Goal: Task Accomplishment & Management: Complete application form

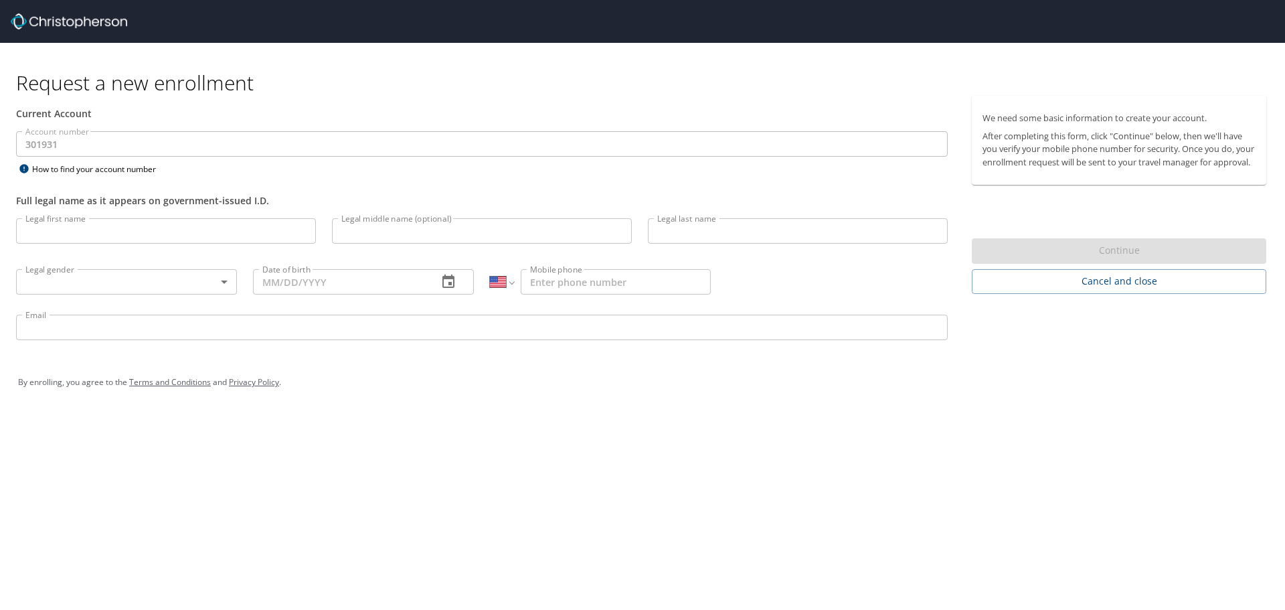
select select "US"
click at [109, 228] on input "Legal first name" at bounding box center [166, 230] width 300 height 25
type input "[PERSON_NAME]"
click at [374, 230] on input "Legal middle name (optional)" at bounding box center [482, 230] width 300 height 25
click at [744, 228] on input "Legal last name" at bounding box center [798, 230] width 300 height 25
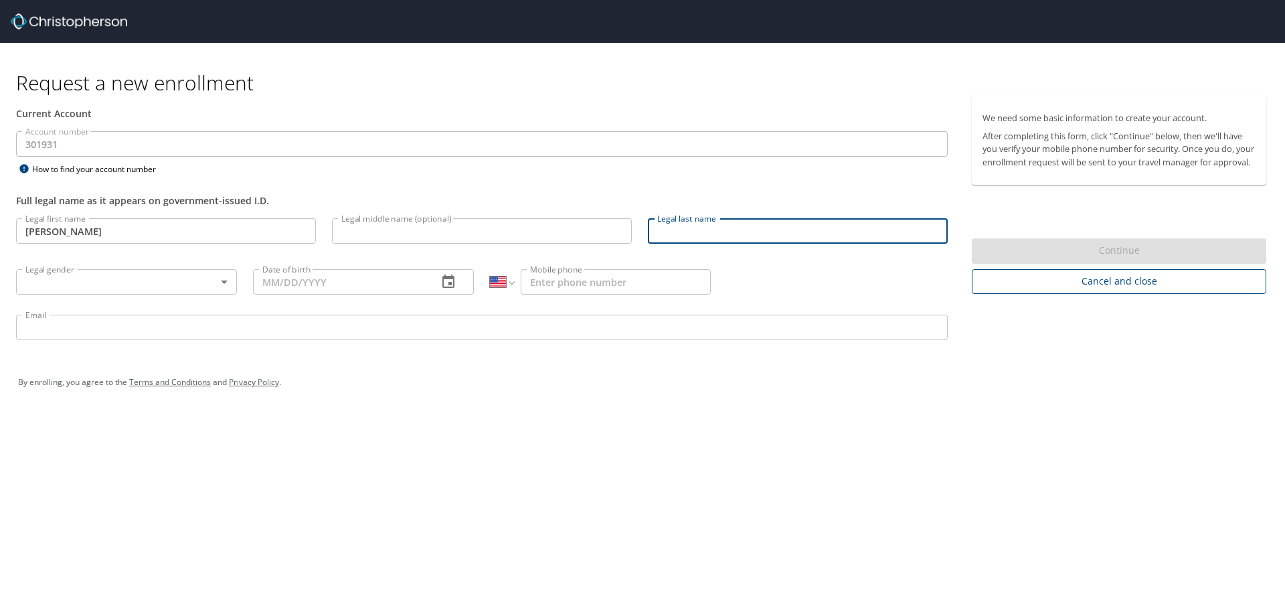
click at [1109, 290] on span "Cancel and close" at bounding box center [1118, 281] width 273 height 17
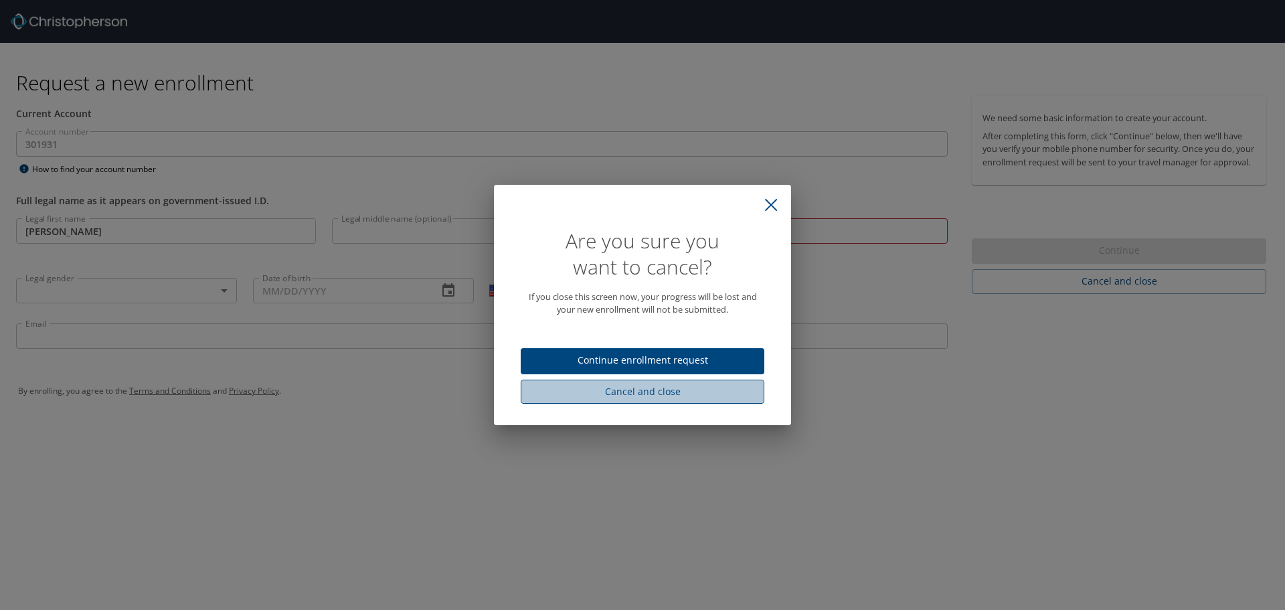
click at [695, 389] on span "Cancel and close" at bounding box center [642, 391] width 222 height 17
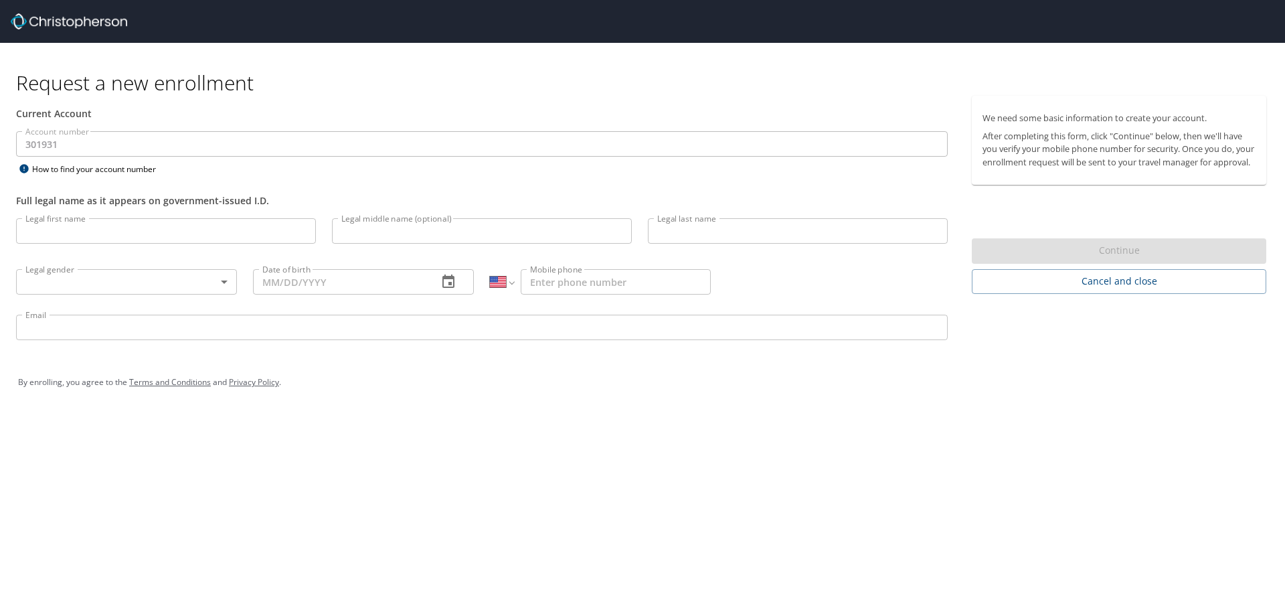
drag, startPoint x: 407, startPoint y: 0, endPoint x: 673, endPoint y: 88, distance: 280.4
click at [673, 88] on h1 "Request a new enrollment" at bounding box center [646, 83] width 1261 height 26
click at [187, 241] on input "Legal first name" at bounding box center [166, 230] width 300 height 25
type input "[PERSON_NAME]"
click at [782, 235] on input "Legal last name" at bounding box center [798, 230] width 300 height 25
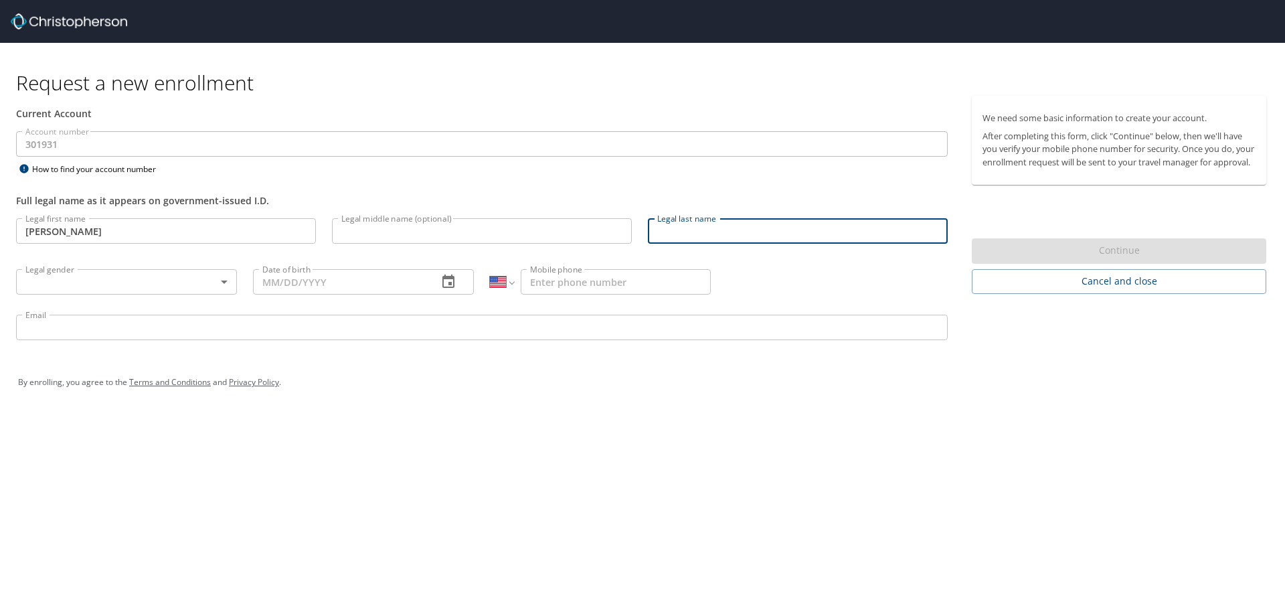
type input "[PERSON_NAME]"
click at [72, 278] on body "Request a new enrollment Current Account Account number 301931 Account number H…" at bounding box center [642, 305] width 1285 height 610
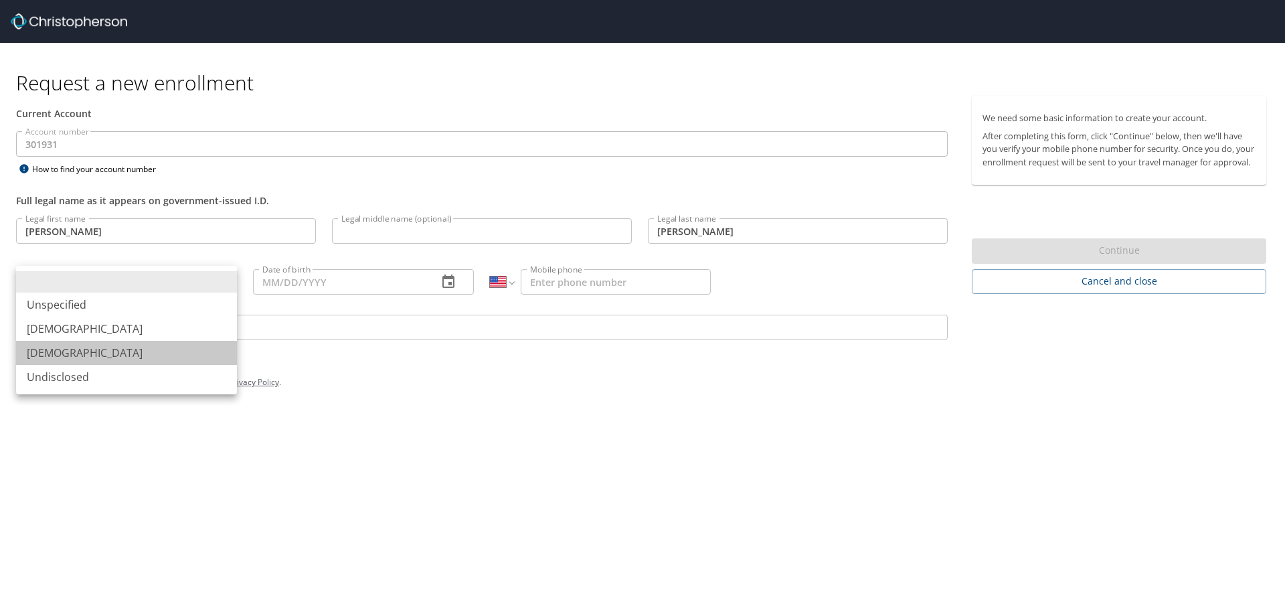
click at [70, 356] on li "[DEMOGRAPHIC_DATA]" at bounding box center [126, 353] width 221 height 24
type input "[DEMOGRAPHIC_DATA]"
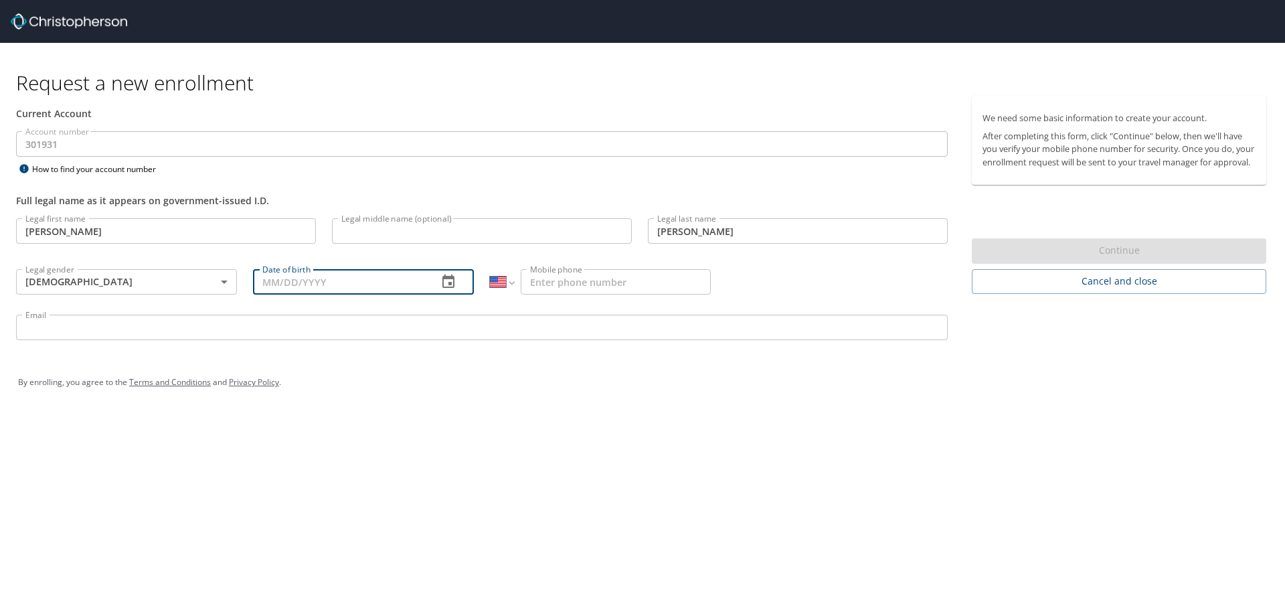
click at [323, 280] on input "Date of birth" at bounding box center [340, 281] width 174 height 25
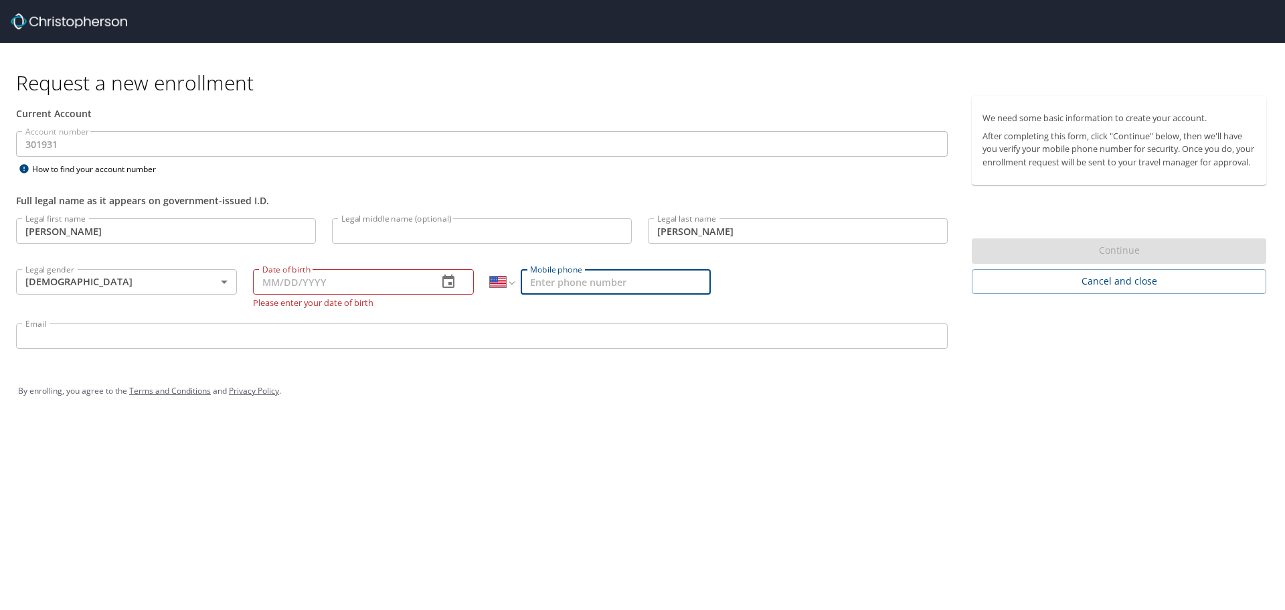
click at [577, 284] on input "Mobile phone" at bounding box center [616, 281] width 190 height 25
type input "[PHONE_NUMBER]"
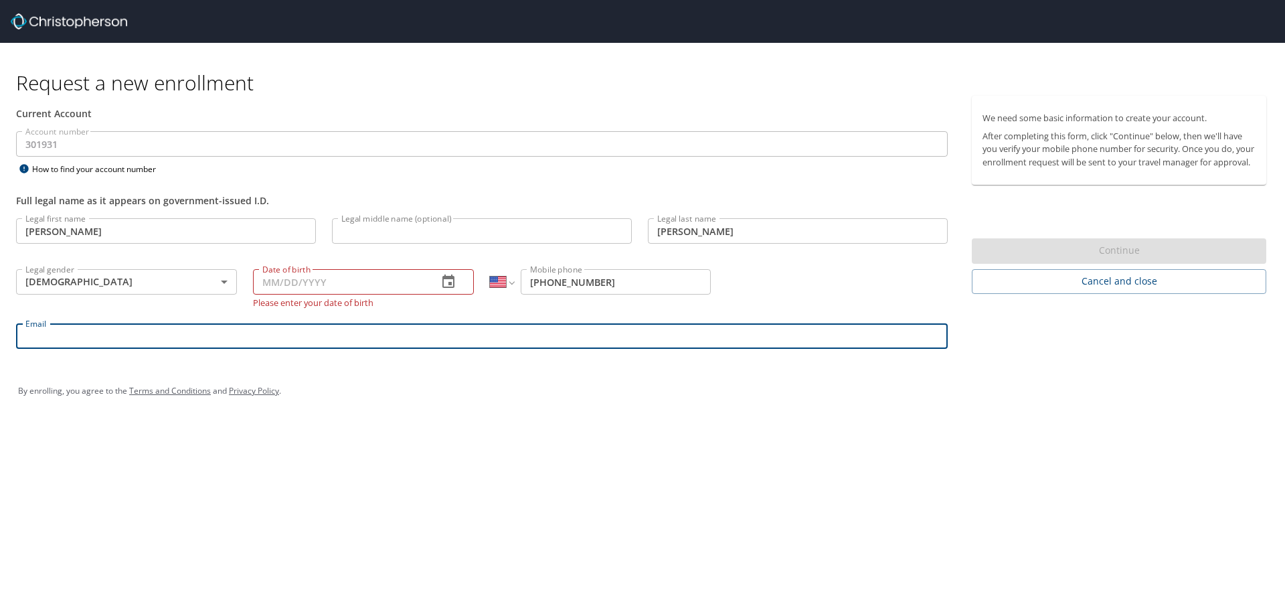
click at [436, 330] on input "Email" at bounding box center [481, 335] width 931 height 25
type input "[EMAIL_ADDRESS][PERSON_NAME][DOMAIN_NAME]"
click at [331, 282] on input "Date of birth" at bounding box center [340, 281] width 174 height 25
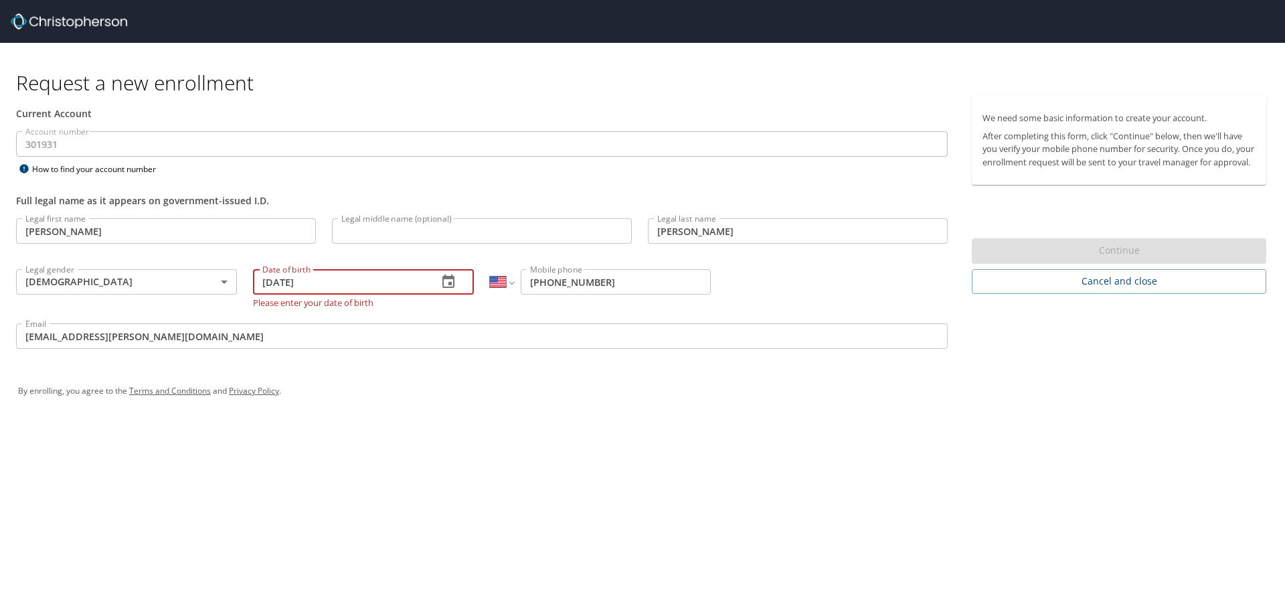
type input "[DATE]"
click at [361, 427] on div "Request a new enrollment Current Account Account number 301931 Account number H…" at bounding box center [642, 305] width 1285 height 610
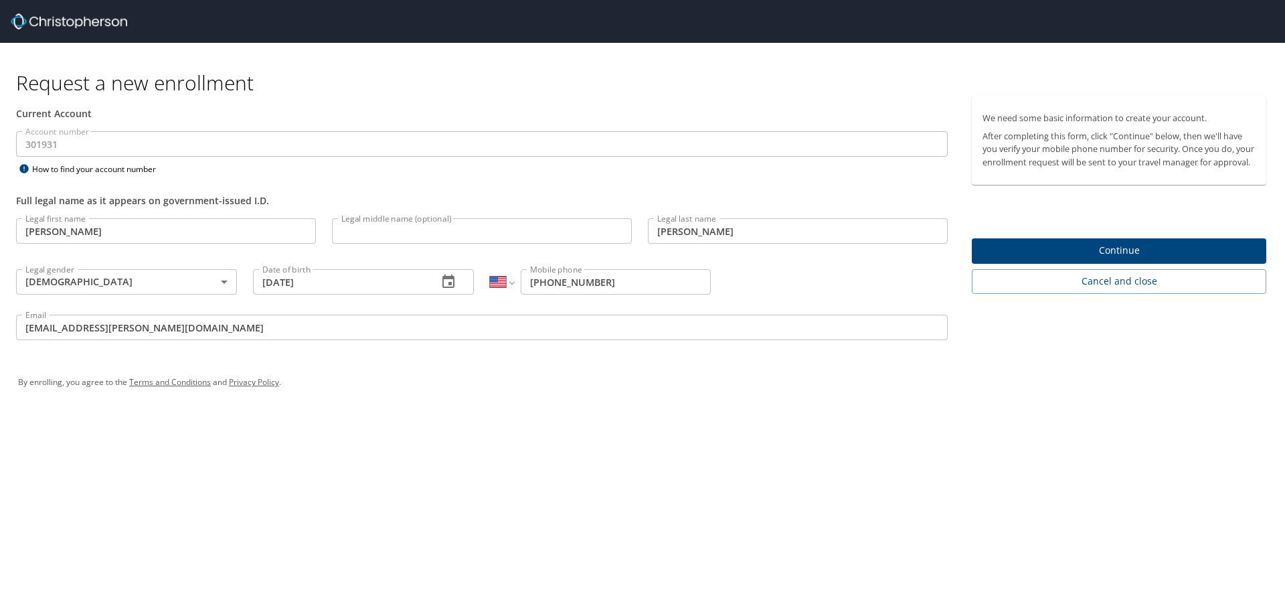
click at [1176, 259] on span "Continue" at bounding box center [1118, 250] width 273 height 17
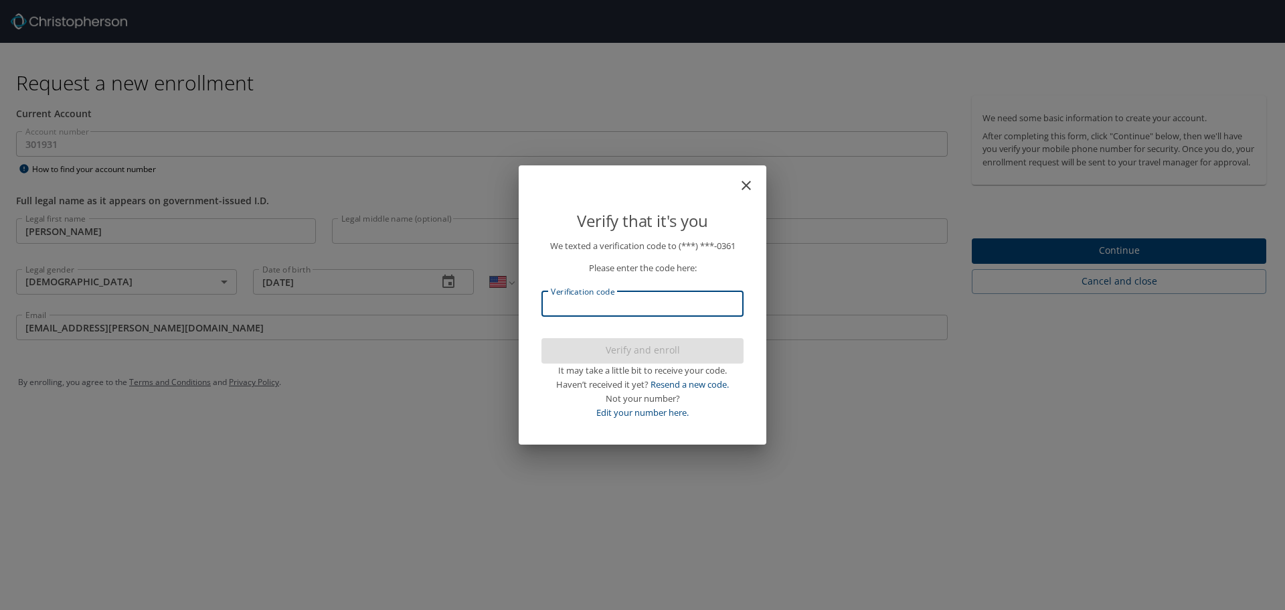
click at [690, 298] on input "Verification code" at bounding box center [642, 303] width 202 height 25
type input "101298"
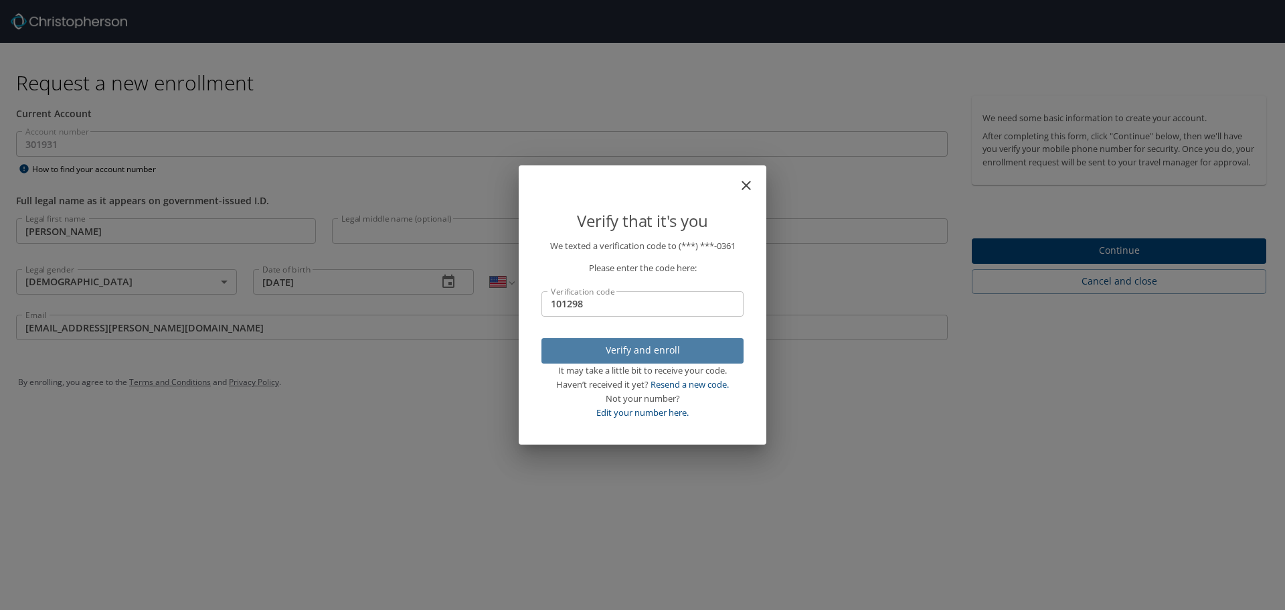
click at [673, 350] on span "Verify and enroll" at bounding box center [642, 350] width 181 height 17
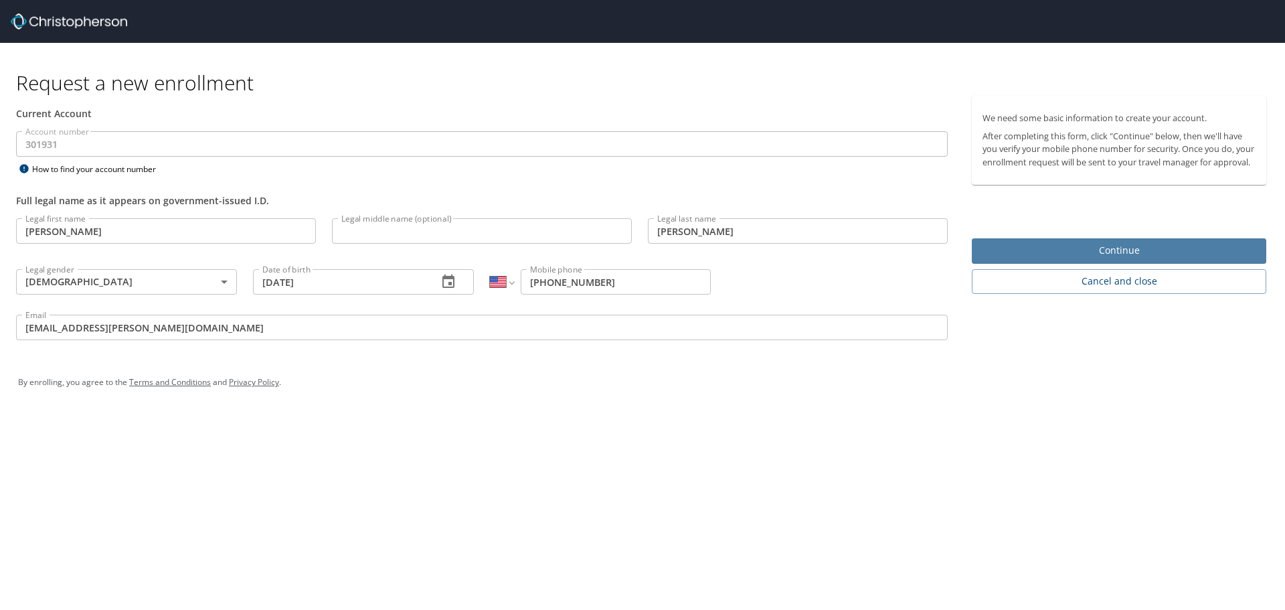
click at [1028, 259] on span "Continue" at bounding box center [1118, 250] width 273 height 17
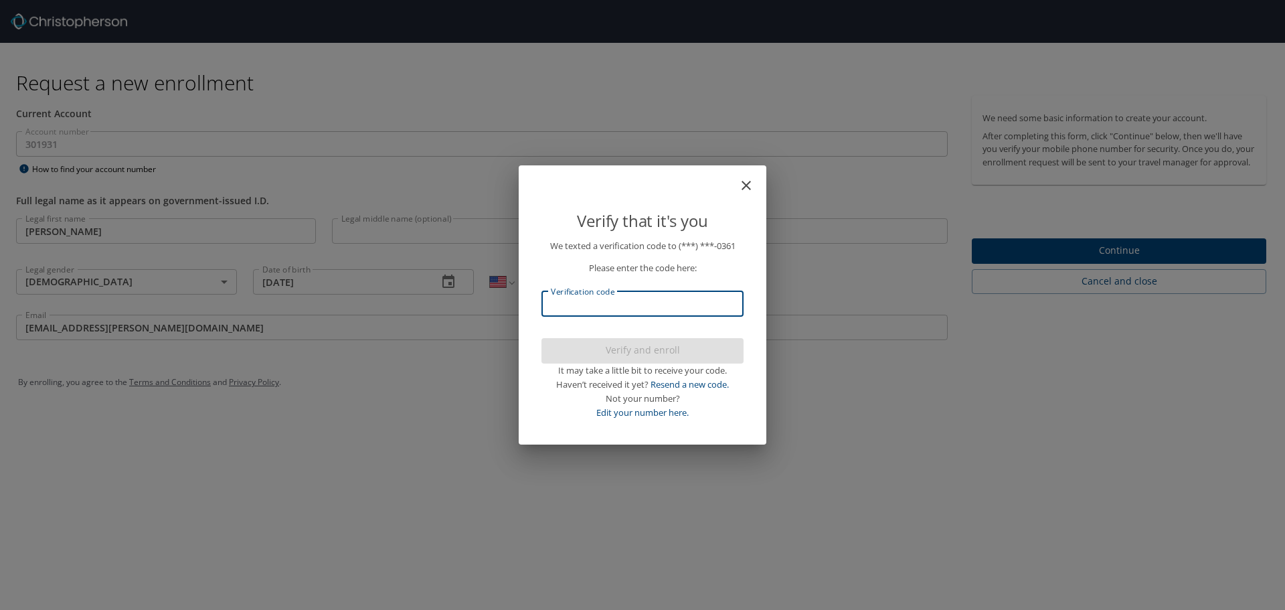
click at [712, 300] on input "Verification code" at bounding box center [642, 303] width 202 height 25
type input "534466"
click at [642, 352] on span "Verify and enroll" at bounding box center [642, 350] width 181 height 17
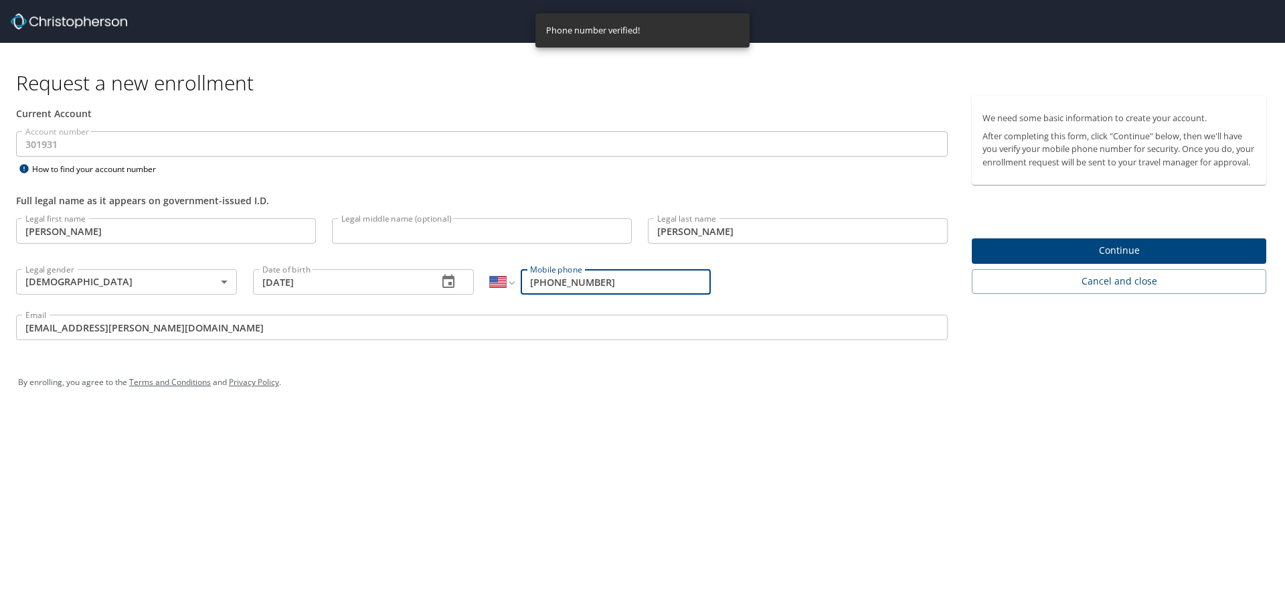
click at [642, 352] on div "By enrolling, you agree to the Terms and Conditions and Privacy Policy ." at bounding box center [642, 382] width 1269 height 60
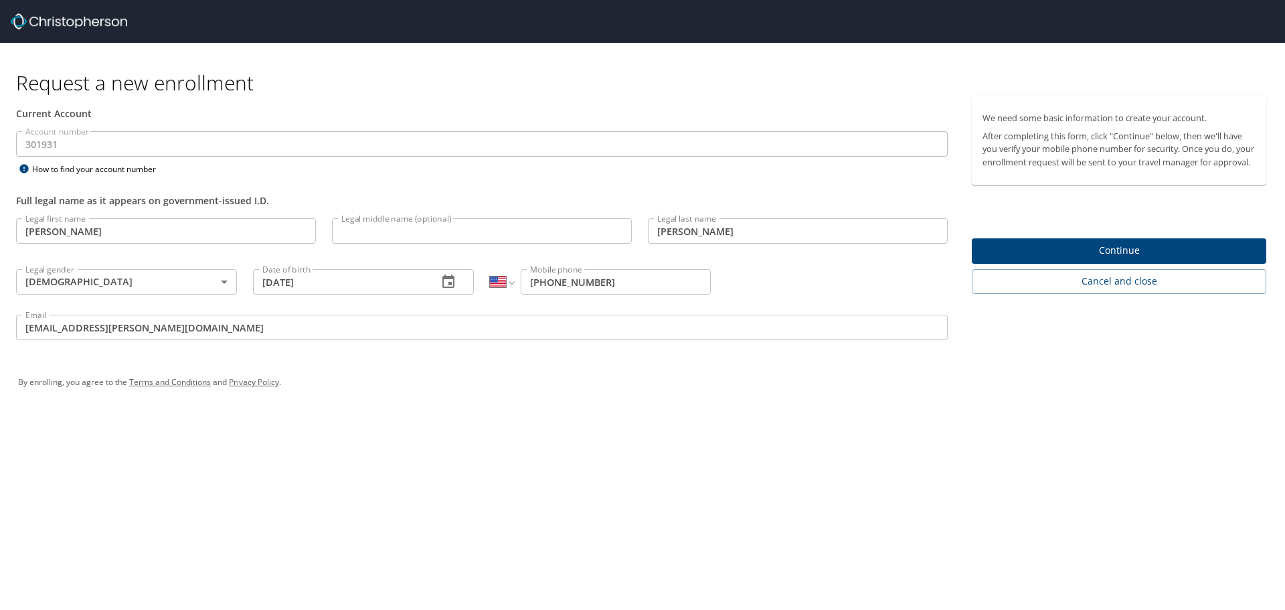
click at [555, 221] on input "Legal middle name (optional)" at bounding box center [482, 230] width 300 height 25
type input "C."
click at [502, 173] on div "Account number 301931 Account number How to find your account number" at bounding box center [481, 154] width 947 height 46
click at [1080, 367] on div "By enrolling, you agree to the Terms and Conditions and Privacy Policy ." at bounding box center [642, 381] width 1249 height 33
click at [1060, 259] on span "Continue" at bounding box center [1118, 250] width 273 height 17
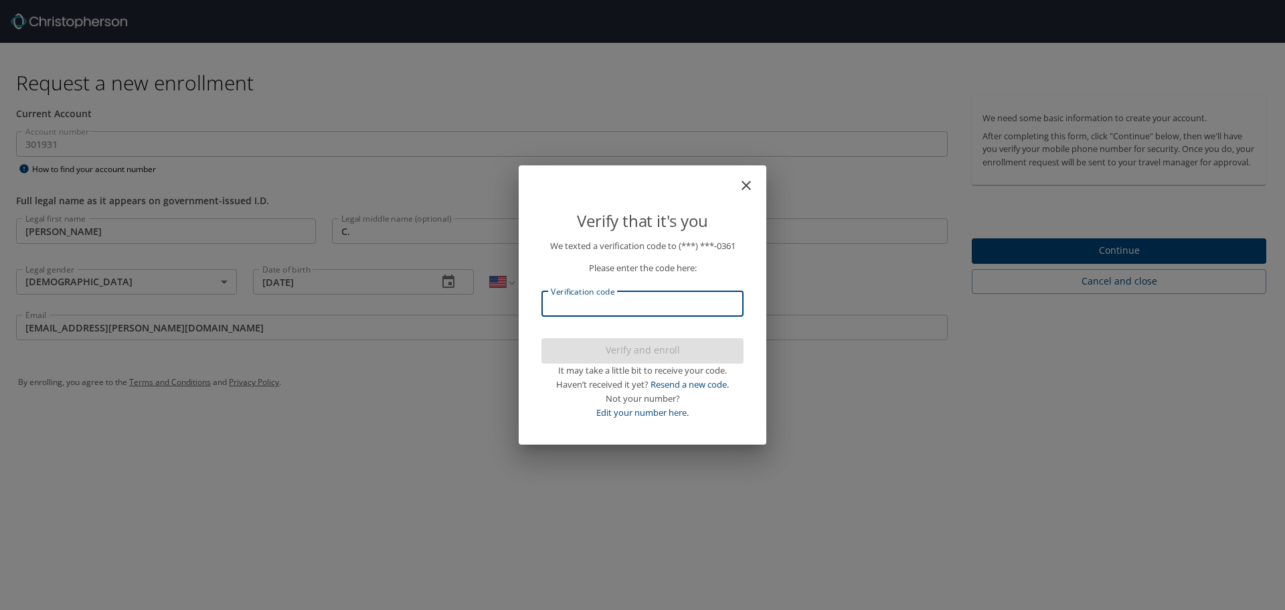
click at [588, 306] on input "Verification code" at bounding box center [642, 303] width 202 height 25
type input "333104"
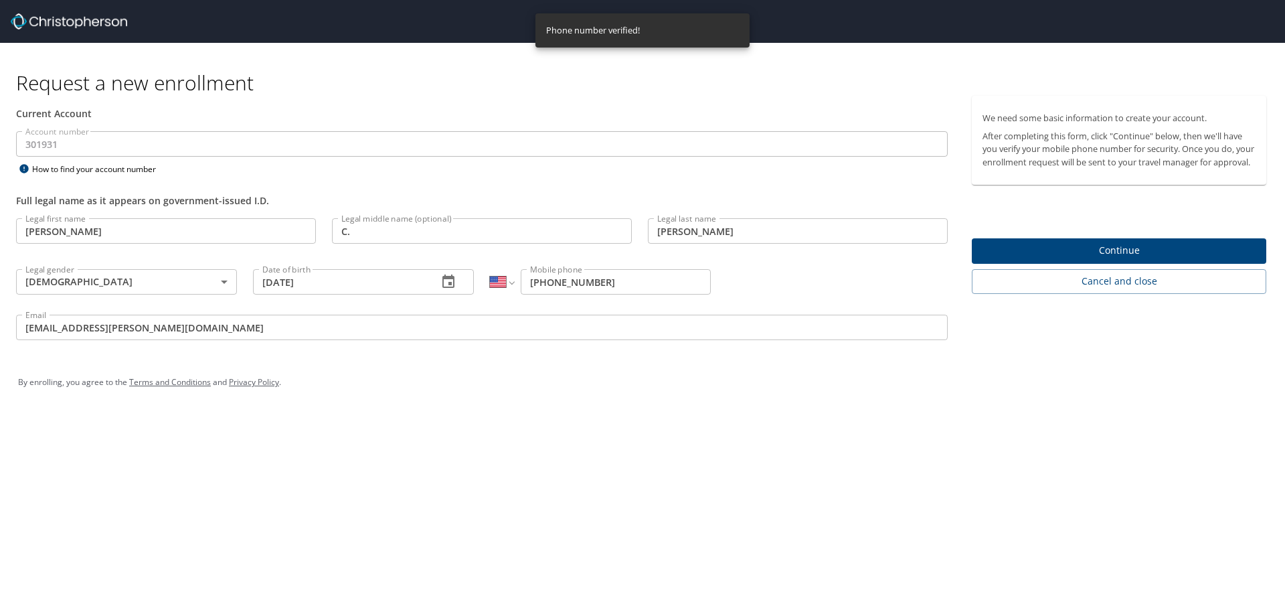
click at [832, 88] on h1 "Request a new enrollment" at bounding box center [646, 83] width 1261 height 26
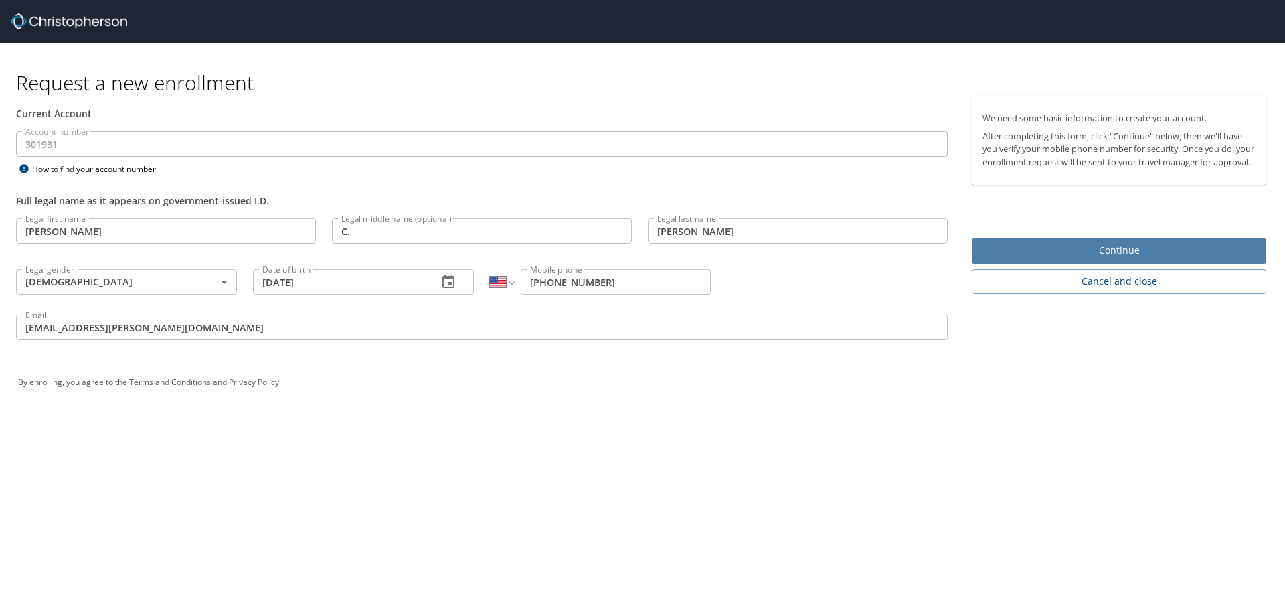
click at [1041, 258] on span "Continue" at bounding box center [1118, 250] width 273 height 17
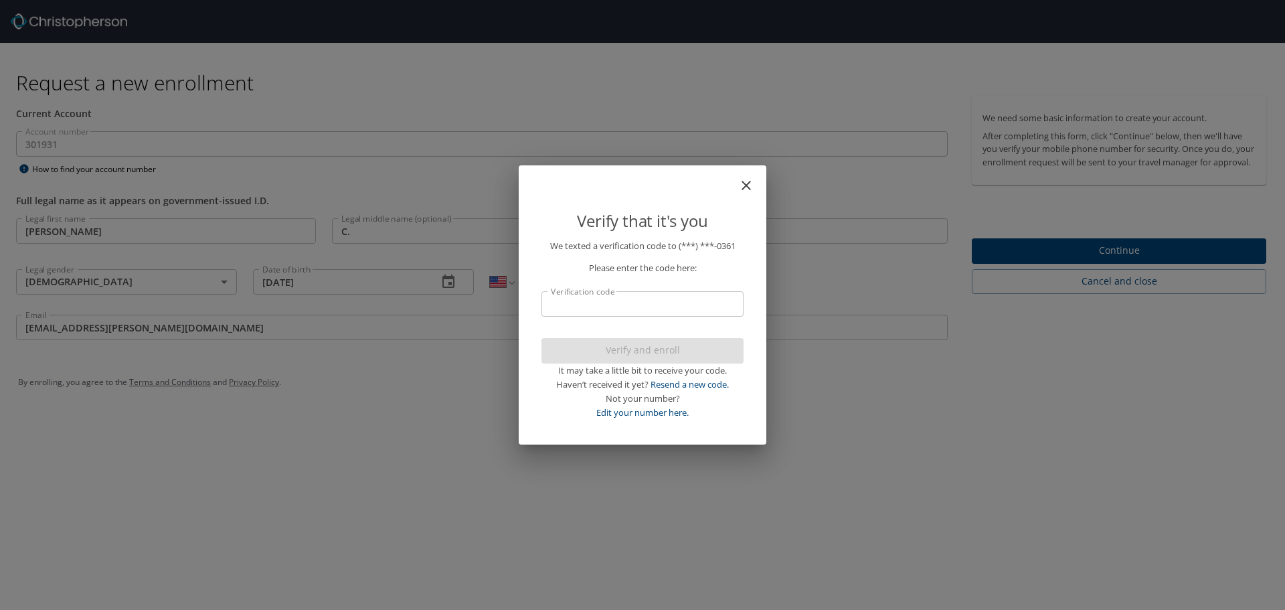
click at [753, 182] on icon "close" at bounding box center [746, 185] width 16 height 16
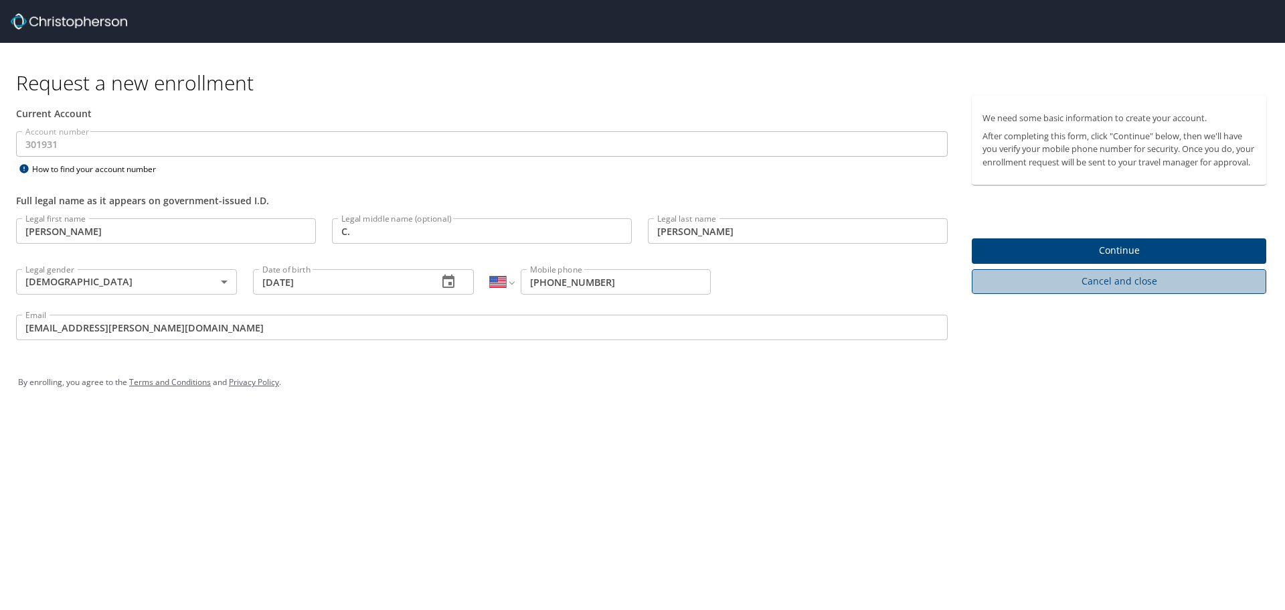
click at [1087, 294] on button "Cancel and close" at bounding box center [1119, 281] width 294 height 25
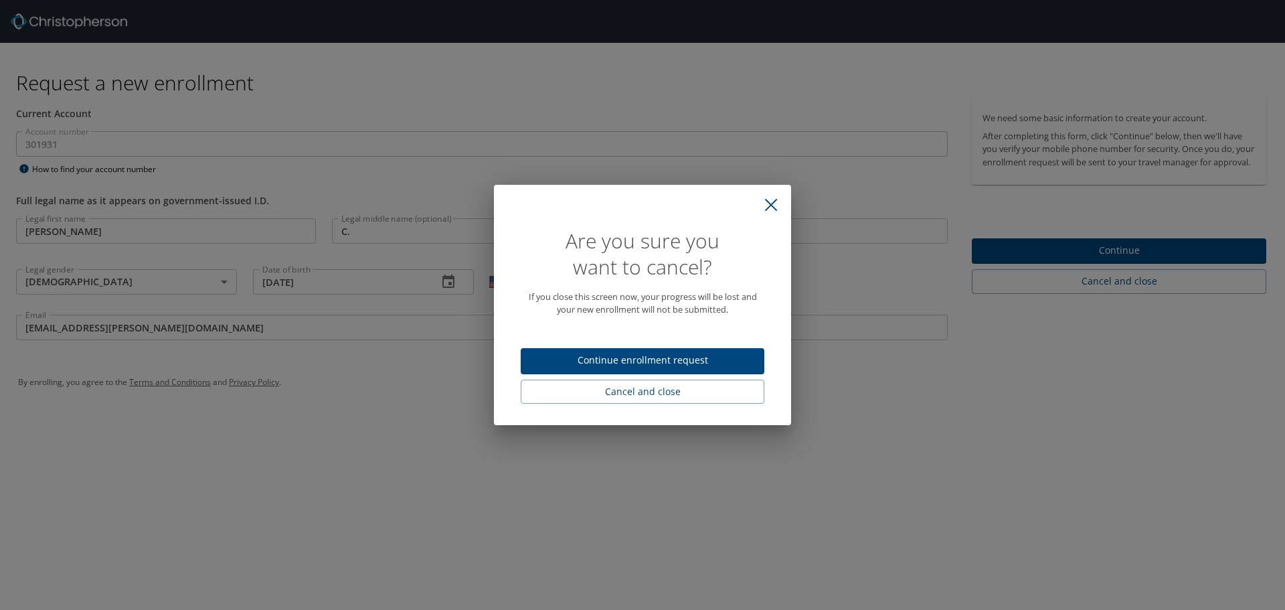
click at [697, 359] on span "Continue enrollment request" at bounding box center [642, 360] width 222 height 17
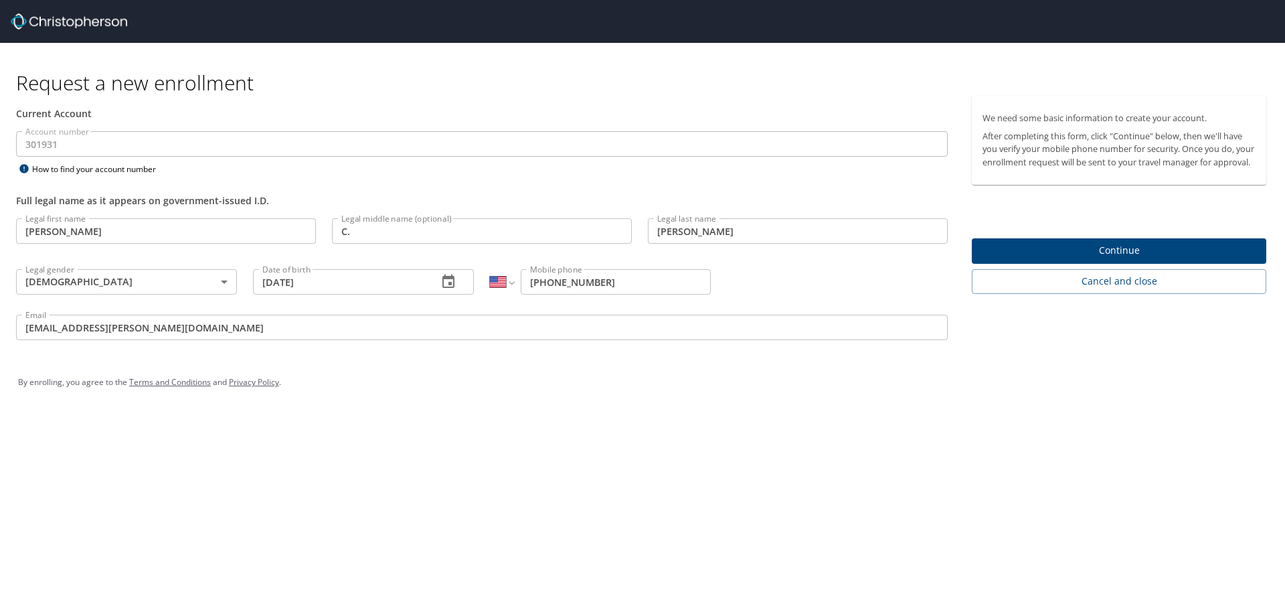
click at [448, 125] on div "Current Account" at bounding box center [481, 113] width 947 height 35
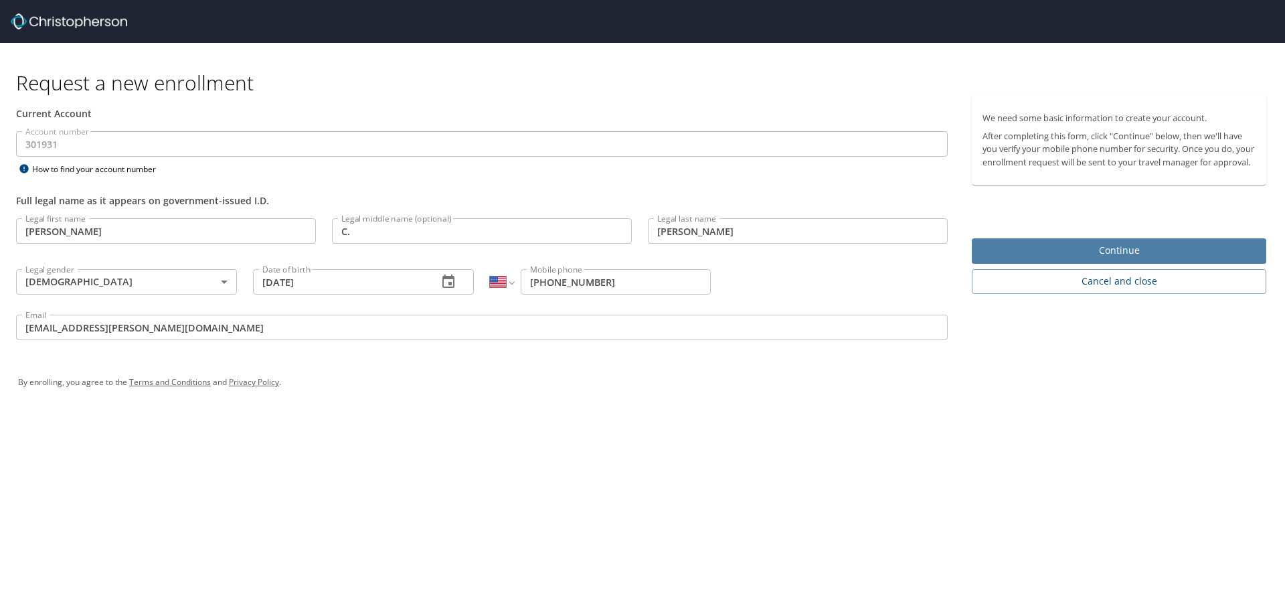
click at [1132, 259] on span "Continue" at bounding box center [1118, 250] width 273 height 17
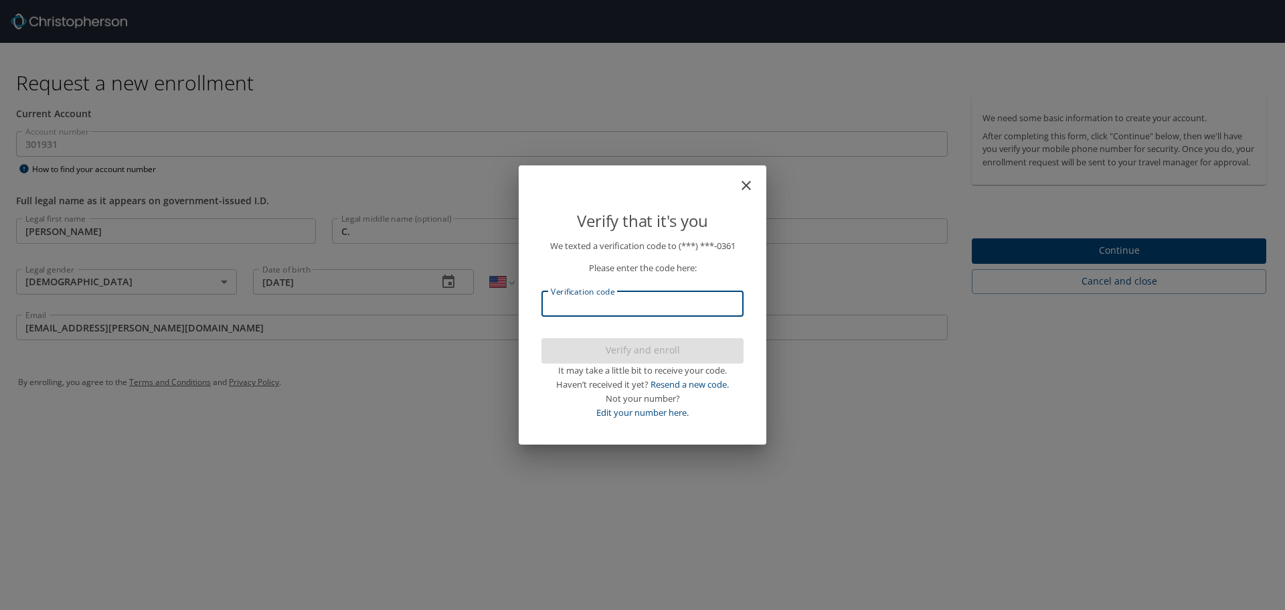
click at [671, 300] on input "Verification code" at bounding box center [642, 303] width 202 height 25
type input "094520"
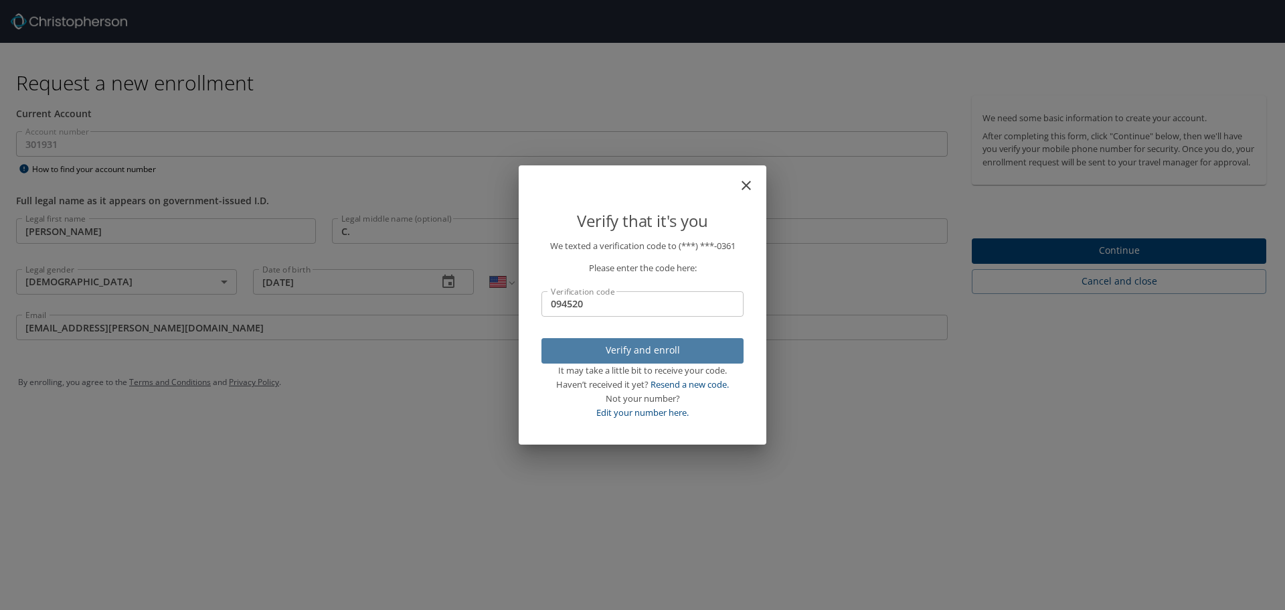
click at [648, 353] on span "Verify and enroll" at bounding box center [642, 350] width 181 height 17
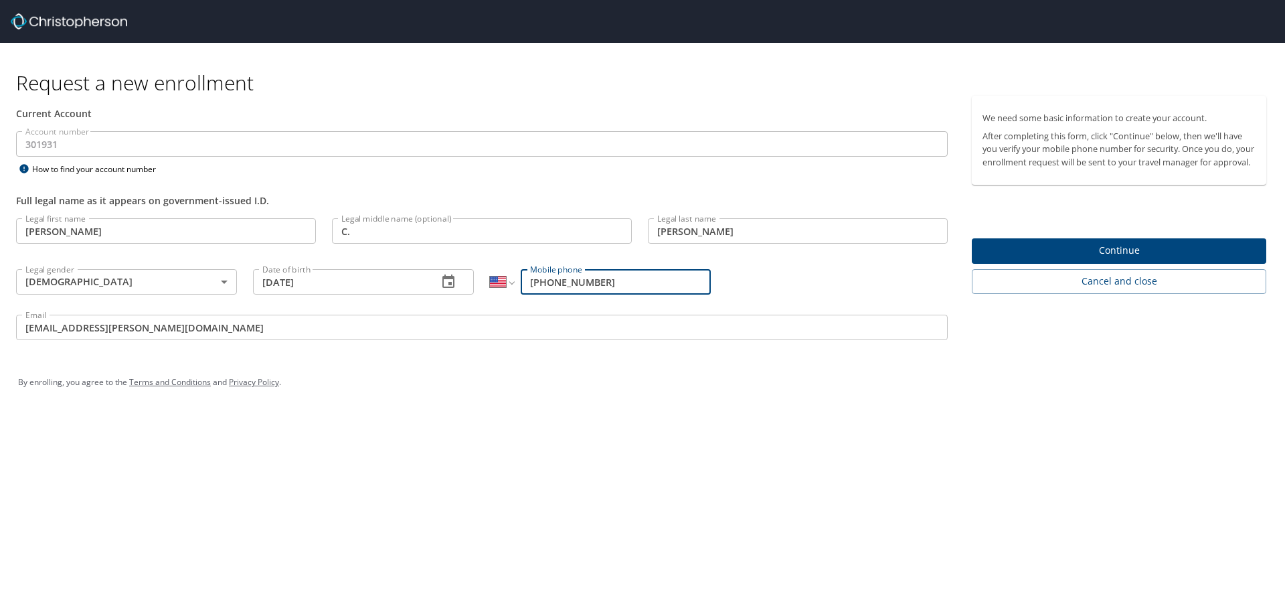
click at [648, 353] on div "By enrolling, you agree to the Terms and Conditions and Privacy Policy ." at bounding box center [642, 382] width 1269 height 60
click at [401, 280] on input "[DATE]" at bounding box center [340, 281] width 174 height 25
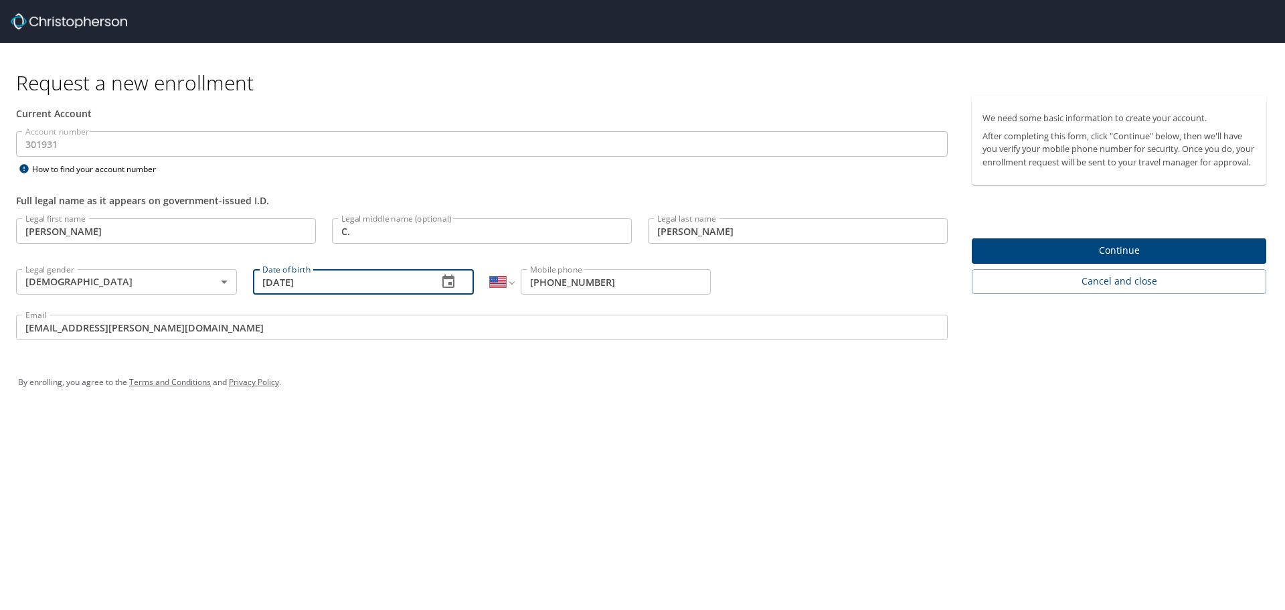
click at [460, 235] on input "C." at bounding box center [482, 230] width 300 height 25
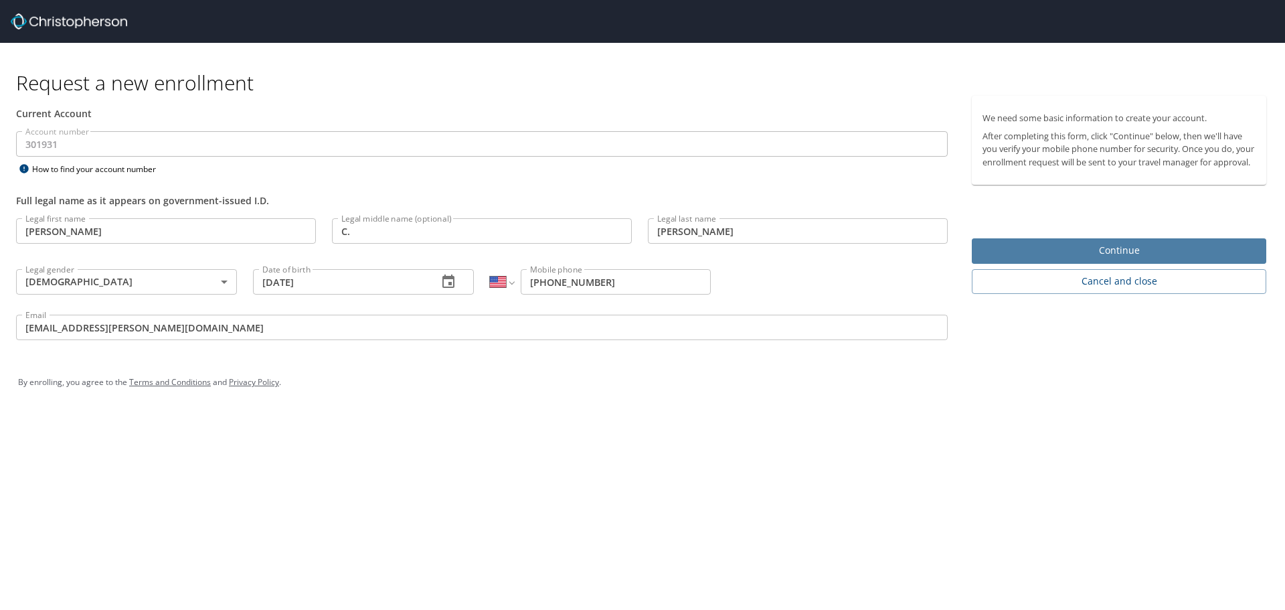
click at [1053, 259] on span "Continue" at bounding box center [1118, 250] width 273 height 17
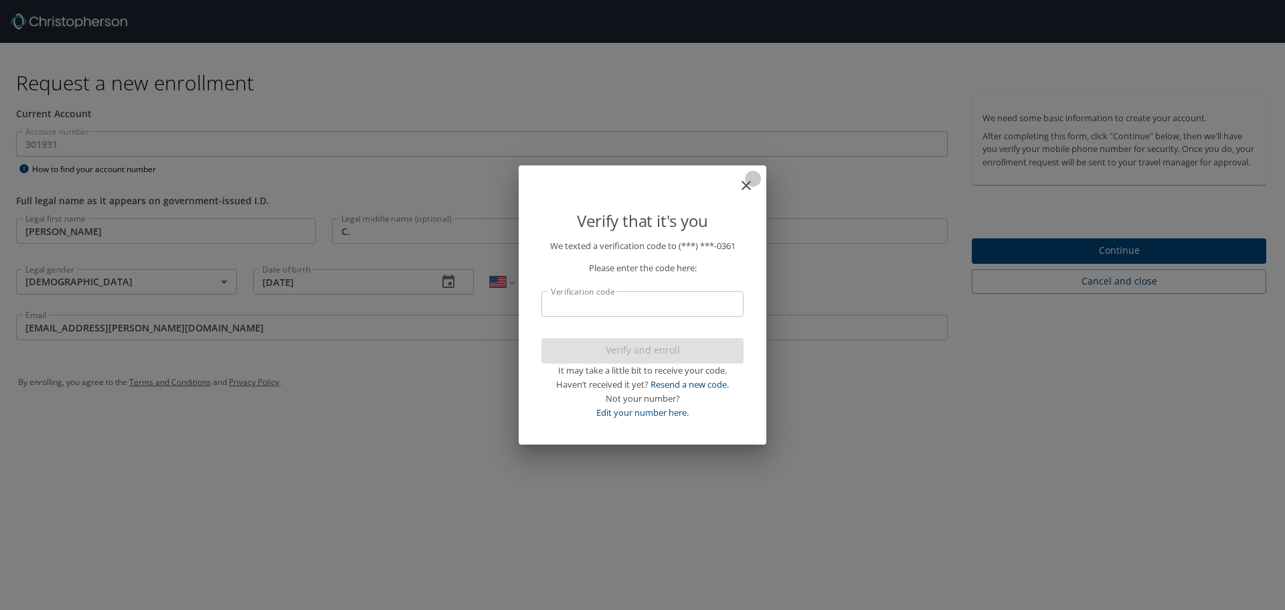
click at [747, 187] on icon "close" at bounding box center [746, 185] width 16 height 16
